Goal: Browse casually

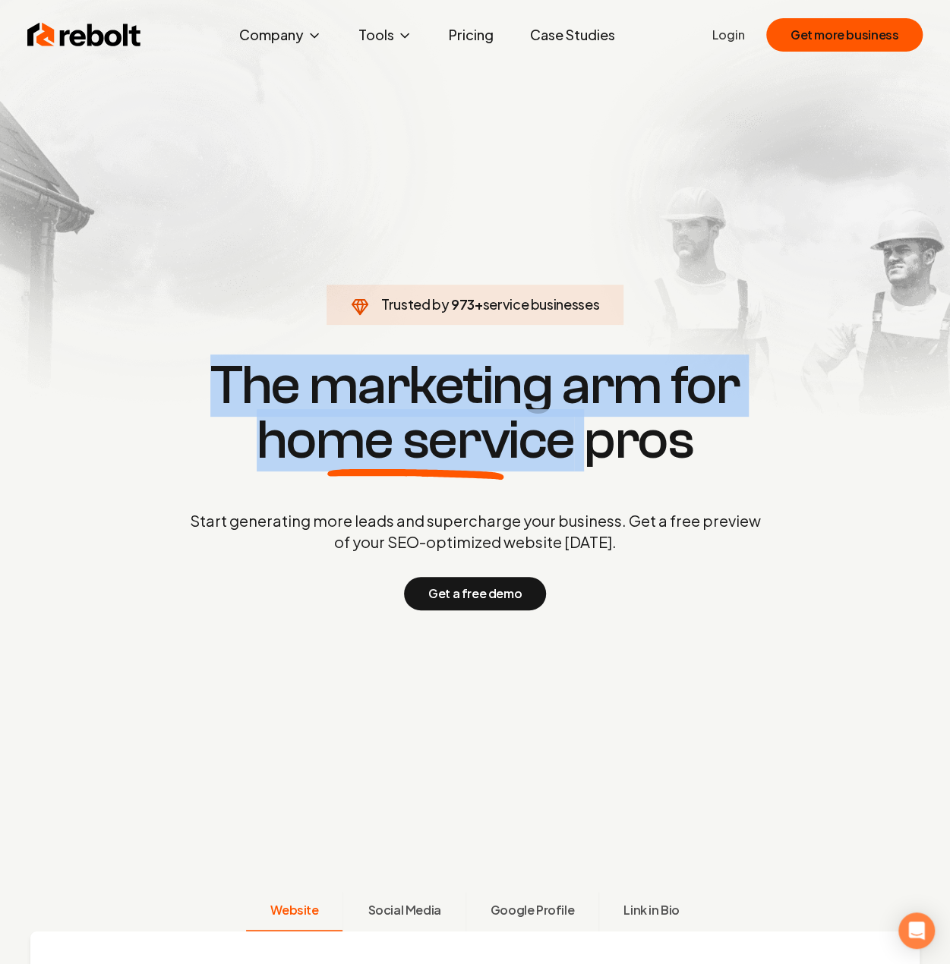
click at [552, 461] on span "home service" at bounding box center [416, 440] width 318 height 55
click at [550, 463] on span "home service" at bounding box center [416, 440] width 318 height 55
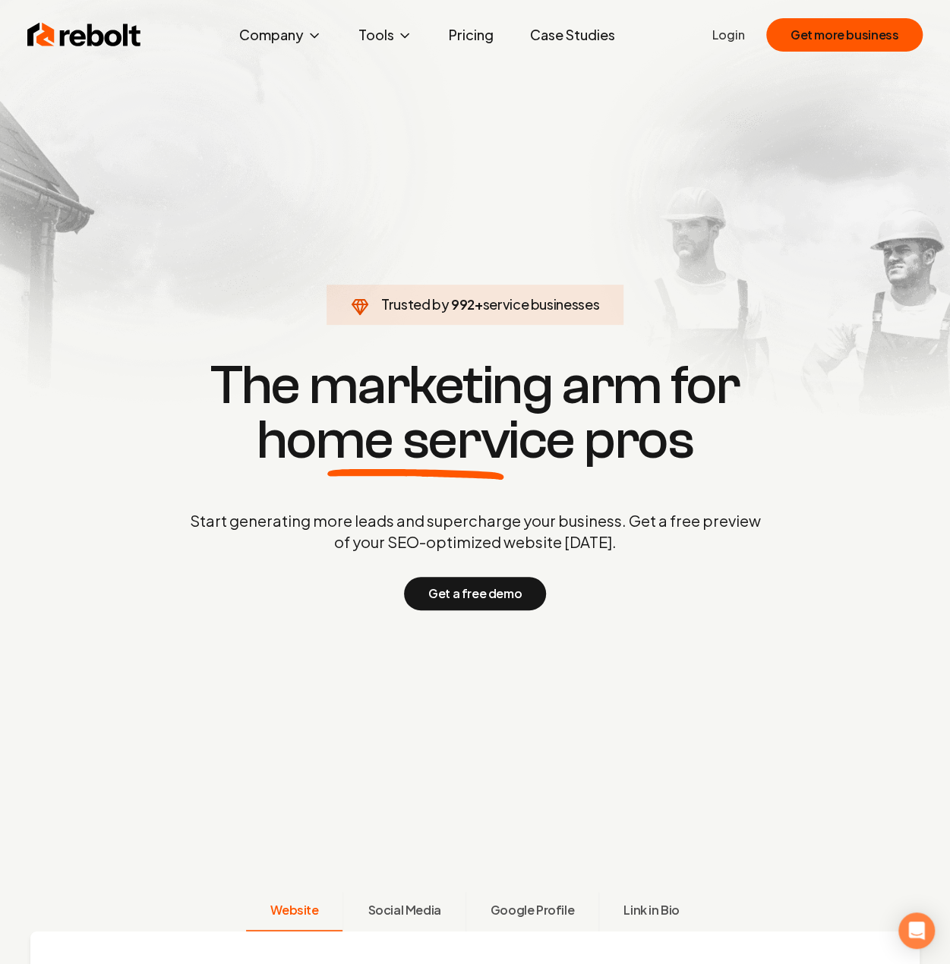
click at [589, 492] on div "Trusted by 992 + service businesses The marketing arm for home service pros Sta…" at bounding box center [475, 482] width 753 height 255
drag, startPoint x: 444, startPoint y: 306, endPoint x: 601, endPoint y: 329, distance: 158.1
click at [601, 329] on section "Trusted by 1,000 + service businesses The marketing arm for home service pros S…" at bounding box center [475, 483] width 753 height 868
click at [641, 437] on h1 "The marketing arm for home service pros" at bounding box center [475, 412] width 729 height 109
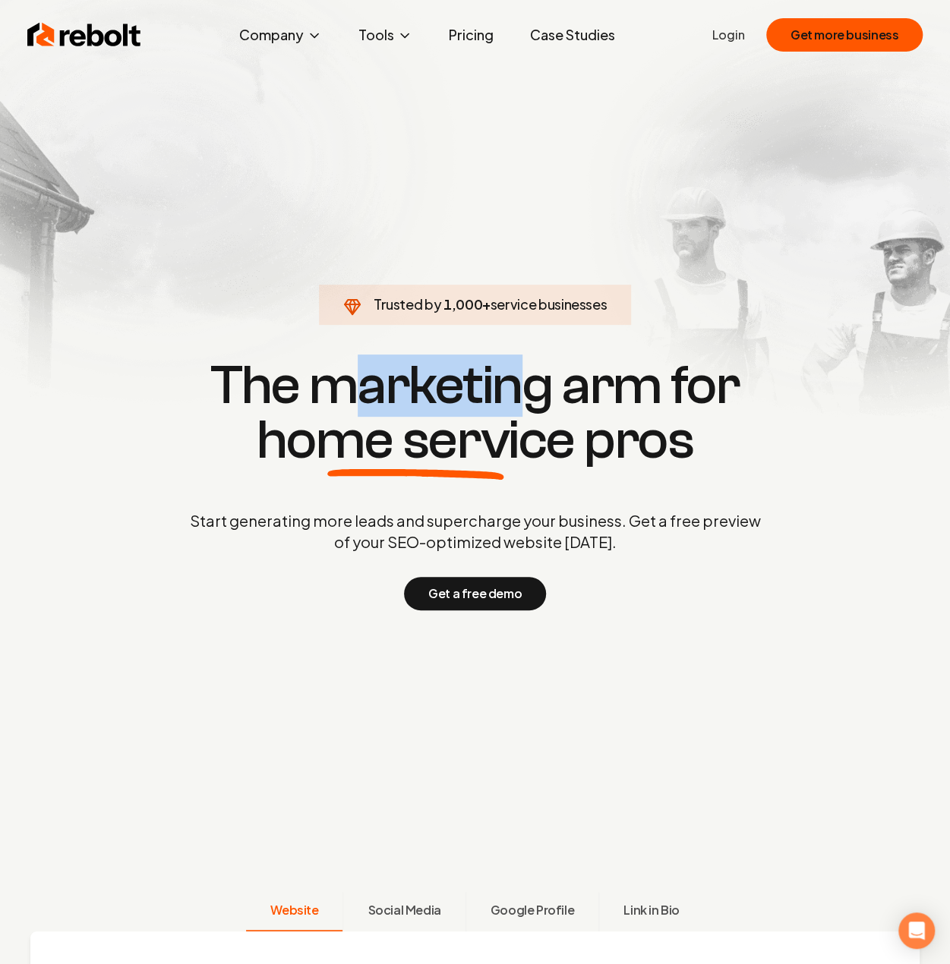
drag, startPoint x: 346, startPoint y: 363, endPoint x: 516, endPoint y: 391, distance: 172.4
click at [516, 391] on h1 "The marketing arm for home service pros" at bounding box center [475, 412] width 729 height 109
click at [524, 400] on h1 "The marketing arm for home service pros" at bounding box center [475, 412] width 729 height 109
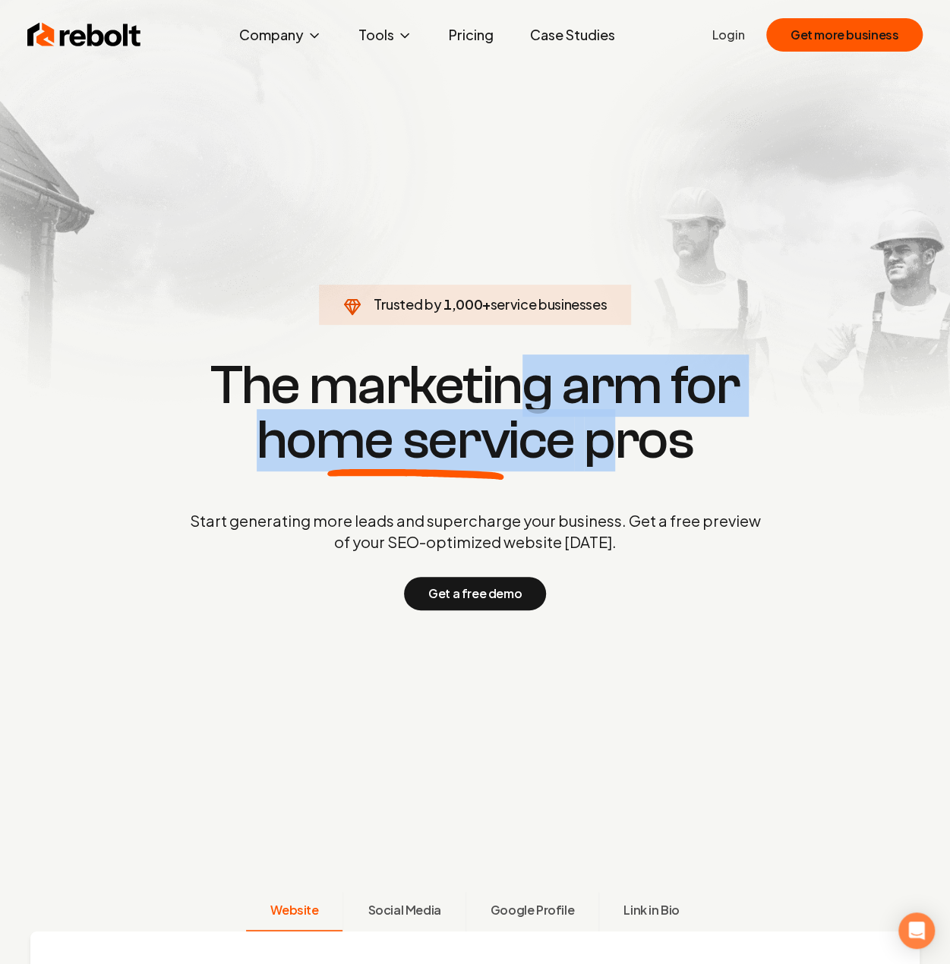
drag, startPoint x: 514, startPoint y: 383, endPoint x: 614, endPoint y: 457, distance: 124.4
click at [614, 457] on h1 "The marketing arm for home service pros" at bounding box center [475, 412] width 729 height 109
click at [614, 459] on h1 "The marketing arm for home service pros" at bounding box center [475, 412] width 729 height 109
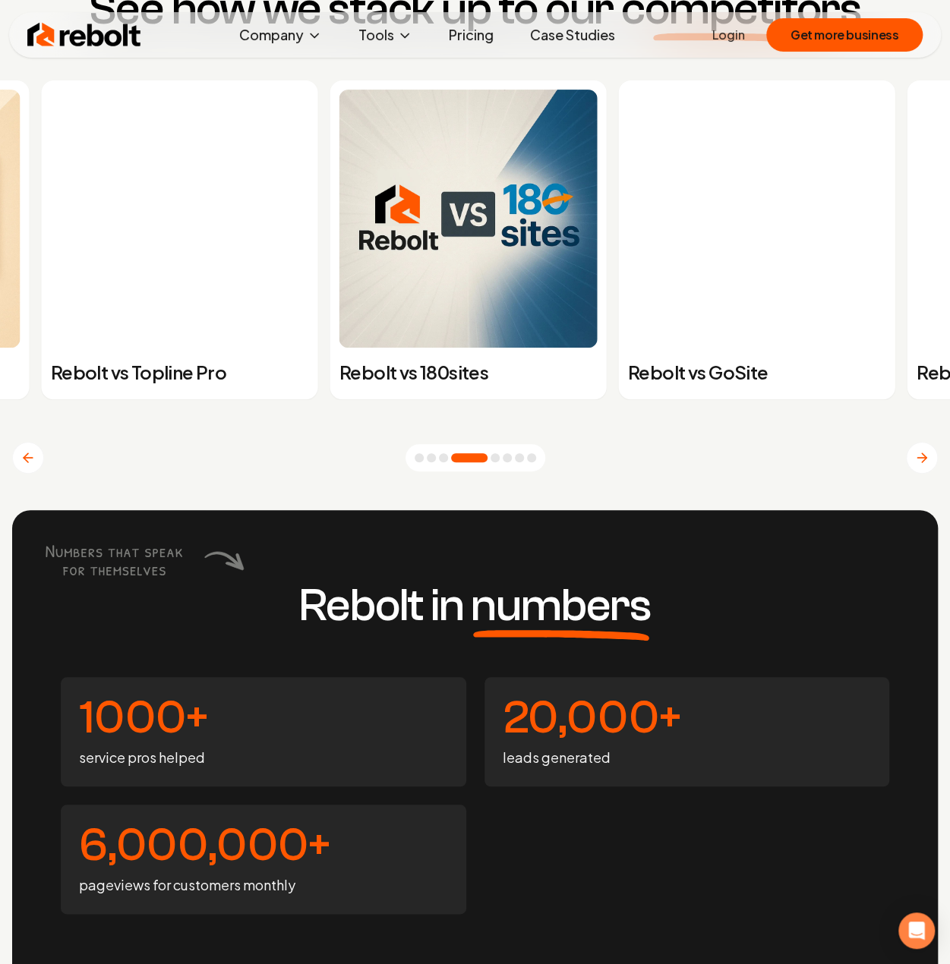
scroll to position [5771, 0]
